Goal: Complete application form: Complete application form

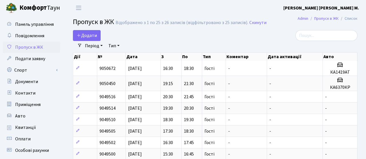
select select "25"
click at [99, 37] on link "Додати" at bounding box center [87, 35] width 28 height 11
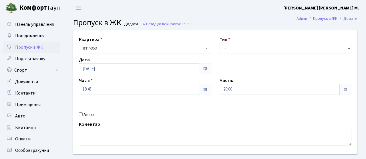
click at [84, 113] on label "Авто" at bounding box center [89, 114] width 10 height 7
click at [83, 113] on input "Авто" at bounding box center [81, 114] width 4 height 4
checkbox input "true"
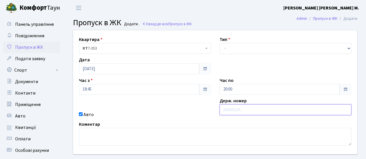
paste input "КА6370КР"
type input "КА6370КР"
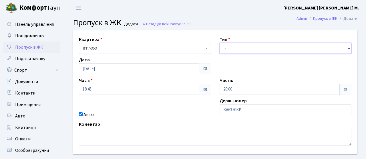
click at [238, 52] on select "- Доставка Таксі Гості Сервіс" at bounding box center [286, 48] width 132 height 11
select select "3"
click at [220, 43] on select "- Доставка Таксі Гості Сервіс" at bounding box center [286, 48] width 132 height 11
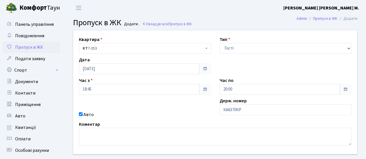
click at [161, 106] on div "Квартира <b>КТ</b>&nbsp;&nbsp;&nbsp;&nbsp;7-353 <b>КТ</b>&nbsp;&nbsp;&nbsp;&nbs…" at bounding box center [215, 92] width 293 height 124
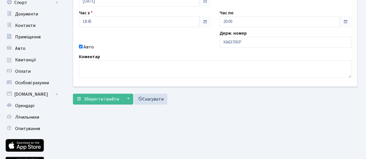
scroll to position [71, 0]
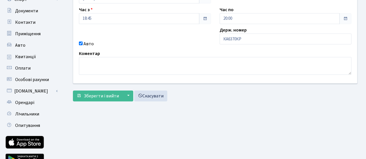
click at [344, 18] on span at bounding box center [345, 18] width 5 height 5
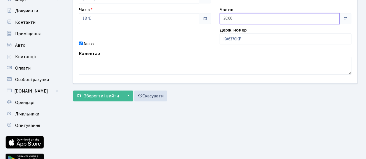
click at [335, 21] on input "20:00" at bounding box center [280, 18] width 120 height 11
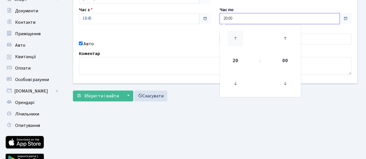
drag, startPoint x: 234, startPoint y: 37, endPoint x: 233, endPoint y: 40, distance: 3.2
click at [234, 37] on icon at bounding box center [235, 38] width 15 height 15
type input "21:00"
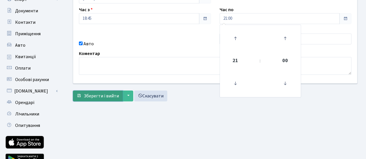
click at [97, 99] on button "Зберегти і вийти" at bounding box center [98, 95] width 50 height 11
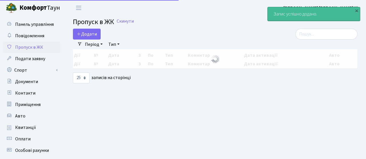
select select "25"
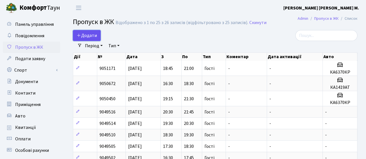
click at [87, 37] on span "Додати" at bounding box center [87, 35] width 20 height 6
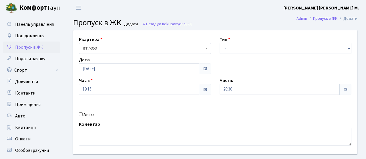
click at [207, 67] on span at bounding box center [205, 68] width 5 height 5
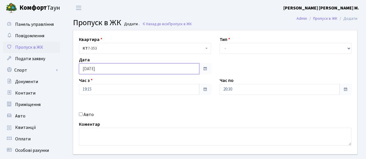
click at [170, 66] on input "[DATE]" at bounding box center [139, 68] width 120 height 11
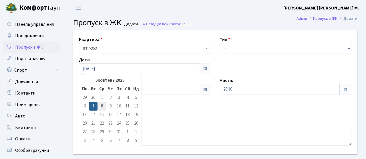
click at [102, 104] on td "8" at bounding box center [102, 106] width 9 height 9
type input "[DATE]"
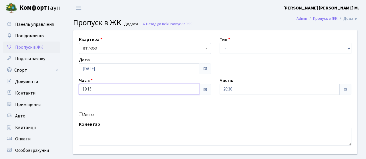
click at [169, 92] on input "19:15" at bounding box center [139, 89] width 120 height 11
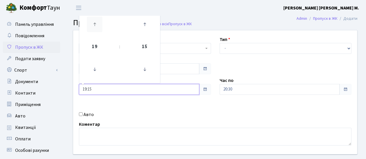
click at [93, 23] on icon at bounding box center [94, 24] width 15 height 15
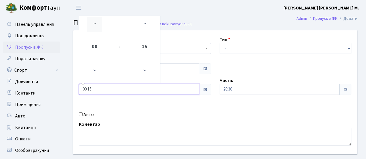
click at [93, 23] on icon at bounding box center [94, 24] width 15 height 15
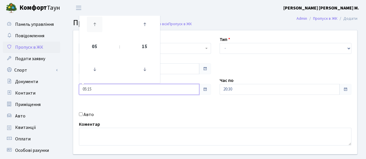
click at [93, 23] on icon at bounding box center [94, 24] width 15 height 15
type input "08:15"
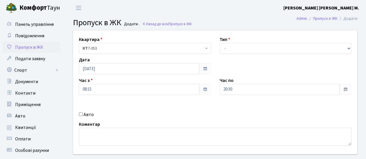
click at [345, 90] on span at bounding box center [345, 89] width 5 height 5
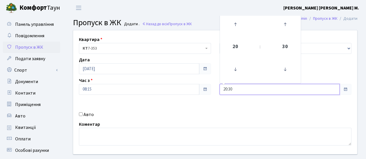
click at [328, 91] on input "20:30" at bounding box center [280, 89] width 120 height 11
click at [241, 24] on icon at bounding box center [235, 24] width 15 height 15
click at [235, 24] on icon at bounding box center [235, 24] width 15 height 15
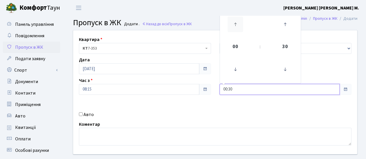
click at [235, 24] on icon at bounding box center [235, 24] width 15 height 15
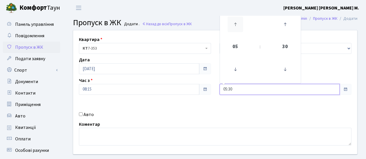
click at [235, 24] on icon at bounding box center [235, 24] width 15 height 15
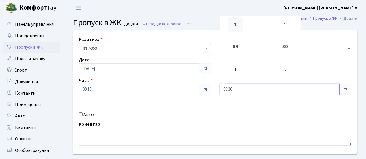
type input "10:30"
click at [175, 117] on div "Авто" at bounding box center [145, 114] width 141 height 7
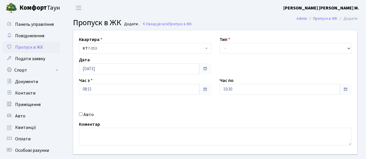
click at [231, 56] on div "Квартира <b>КТ</b>&nbsp;&nbsp;&nbsp;&nbsp;7-353 <b>КТ</b>&nbsp;&nbsp;&nbsp;&nbs…" at bounding box center [215, 92] width 293 height 124
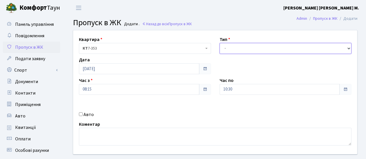
click at [231, 49] on select "- Доставка Таксі Гості Сервіс" at bounding box center [286, 48] width 132 height 11
select select "3"
click at [220, 43] on select "- Доставка Таксі Гості Сервіс" at bounding box center [286, 48] width 132 height 11
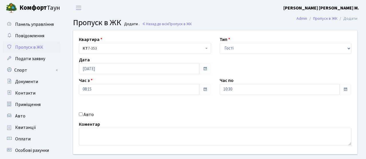
click at [187, 112] on div "Авто" at bounding box center [145, 114] width 141 height 7
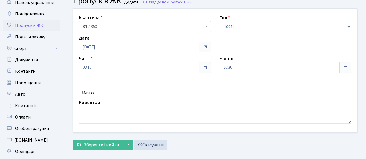
scroll to position [23, 0]
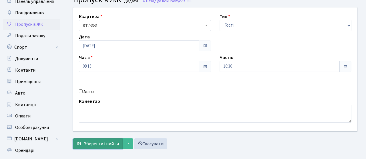
click at [98, 141] on span "Зберегти і вийти" at bounding box center [101, 143] width 35 height 6
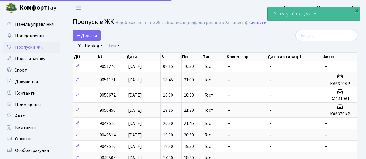
select select "25"
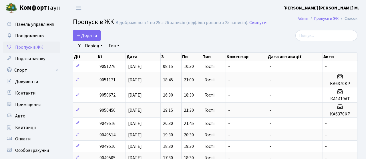
click at [116, 10] on header "[PERSON_NAME] [PERSON_NAME] [PERSON_NAME] М. Мій обліковий запис Вийти" at bounding box center [183, 8] width 366 height 16
